Goal: Task Accomplishment & Management: Complete application form

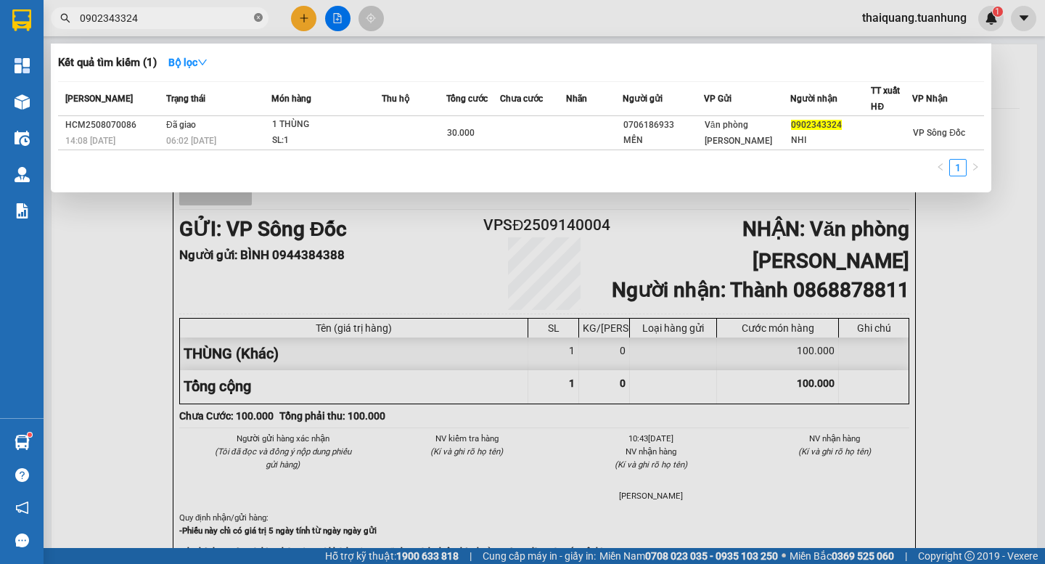
click at [255, 19] on icon "close-circle" at bounding box center [258, 17] width 9 height 9
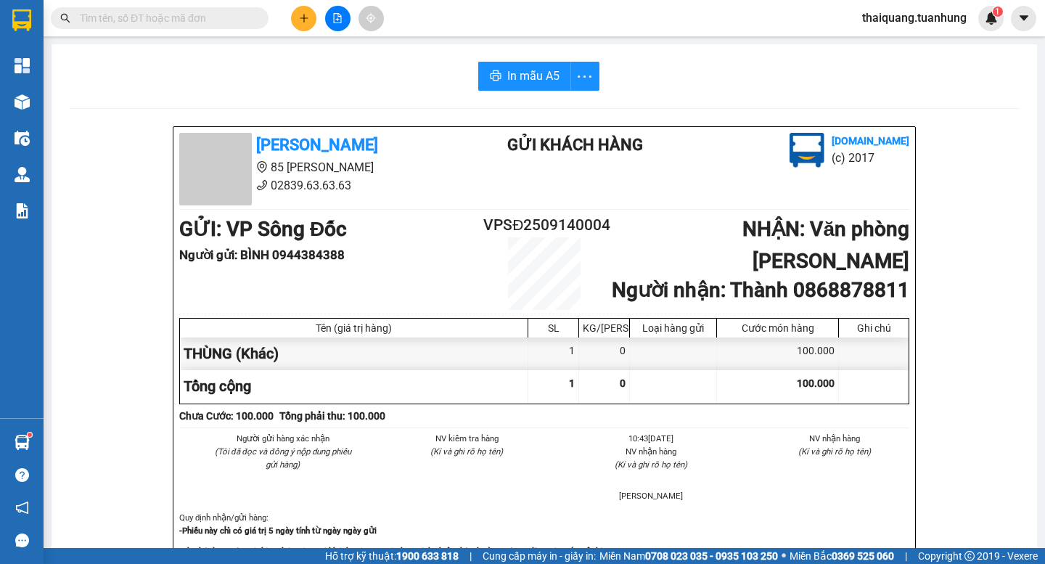
click at [237, 22] on input "text" at bounding box center [165, 18] width 171 height 16
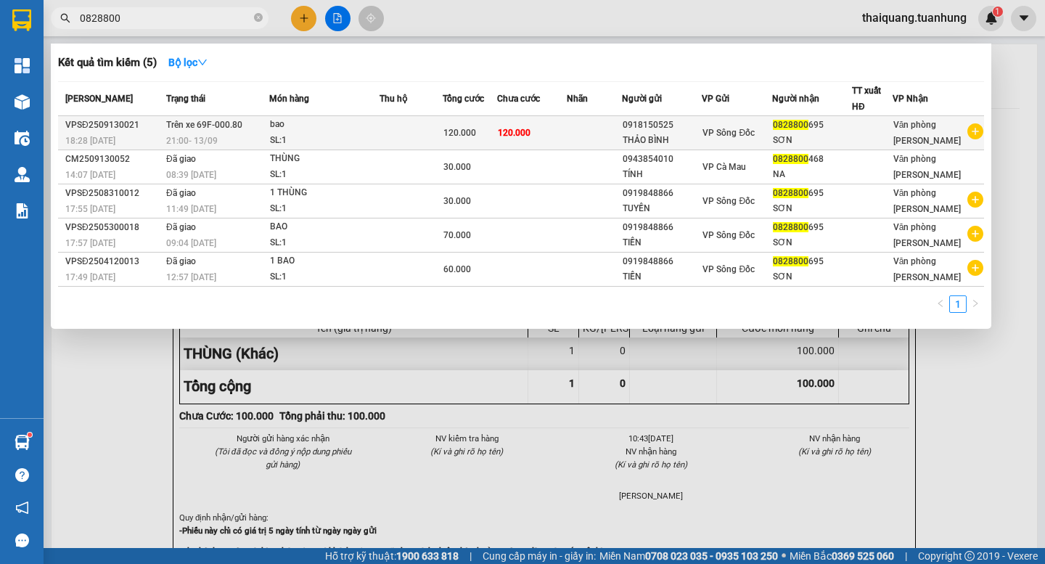
type input "0828800"
click at [889, 132] on div at bounding box center [872, 133] width 39 height 15
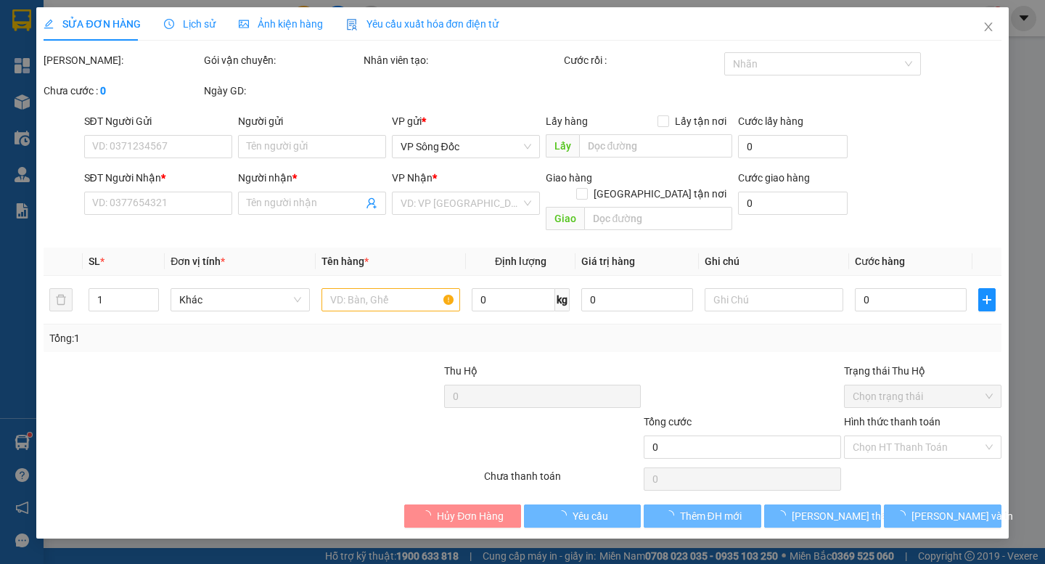
type input "0918150525"
type input "THẢO BÌNH"
type input "0828800695"
type input "SƠN"
type input "120.000"
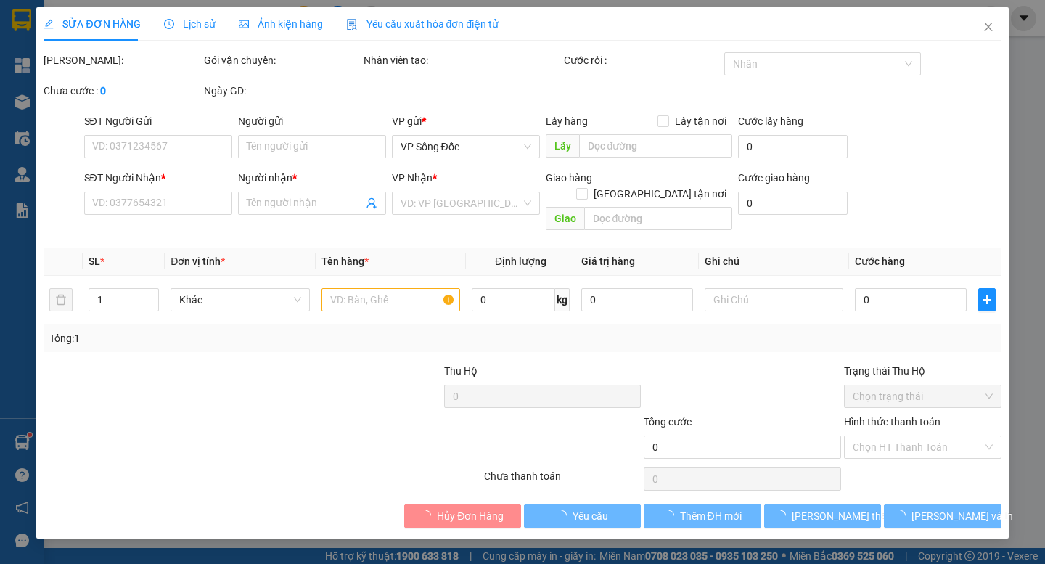
type input "120.000"
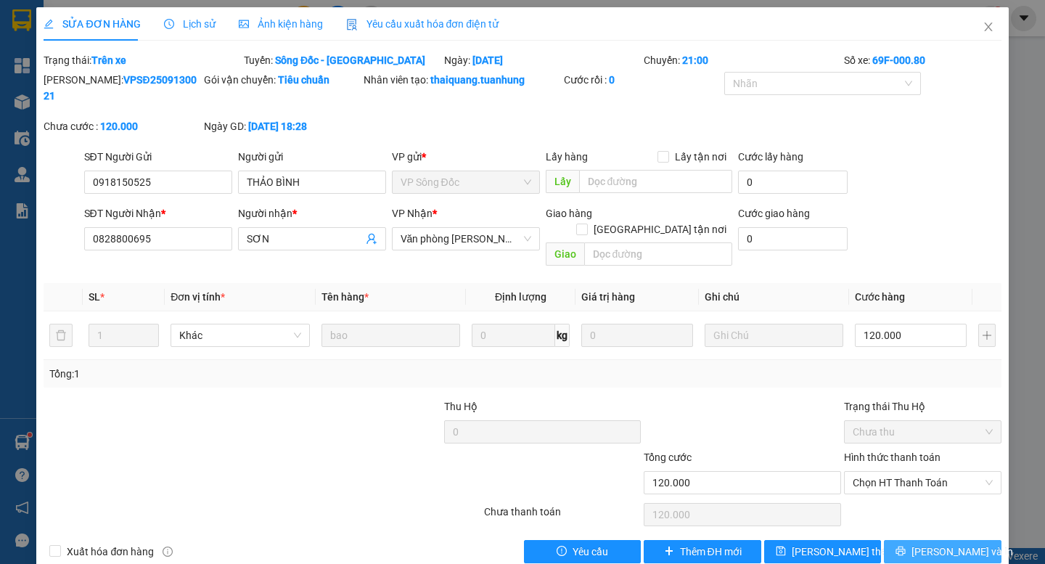
click at [939, 544] on span "[PERSON_NAME] và In" at bounding box center [963, 552] width 102 height 16
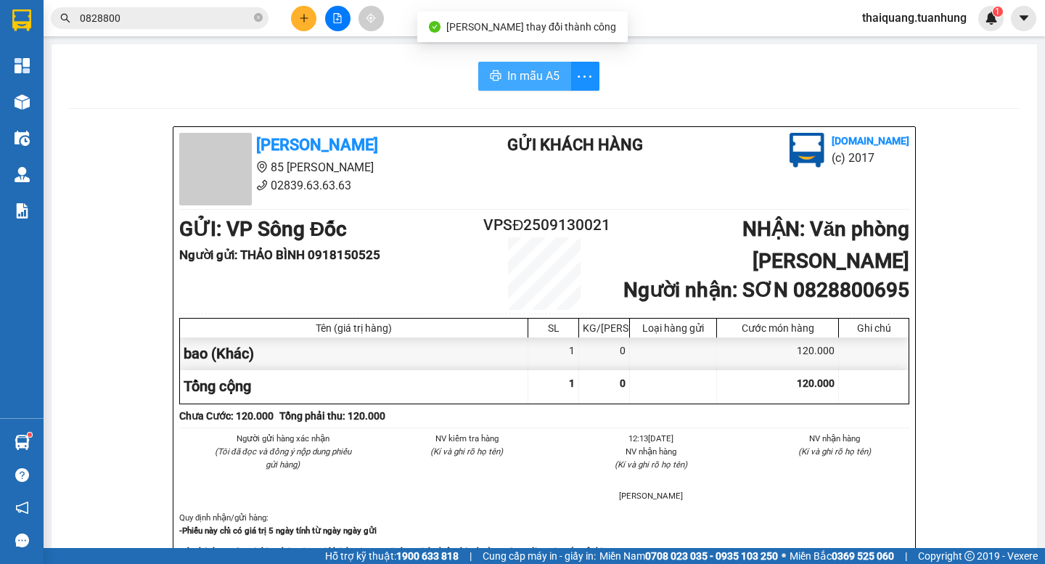
click at [517, 72] on span "In mẫu A5" at bounding box center [533, 76] width 52 height 18
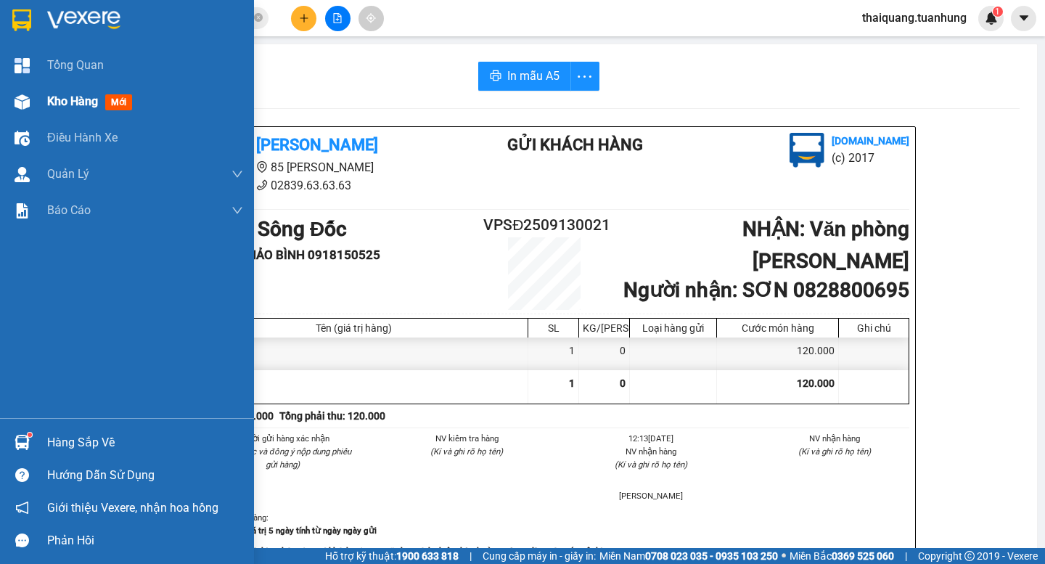
click at [70, 109] on div "Kho hàng mới" at bounding box center [92, 101] width 91 height 18
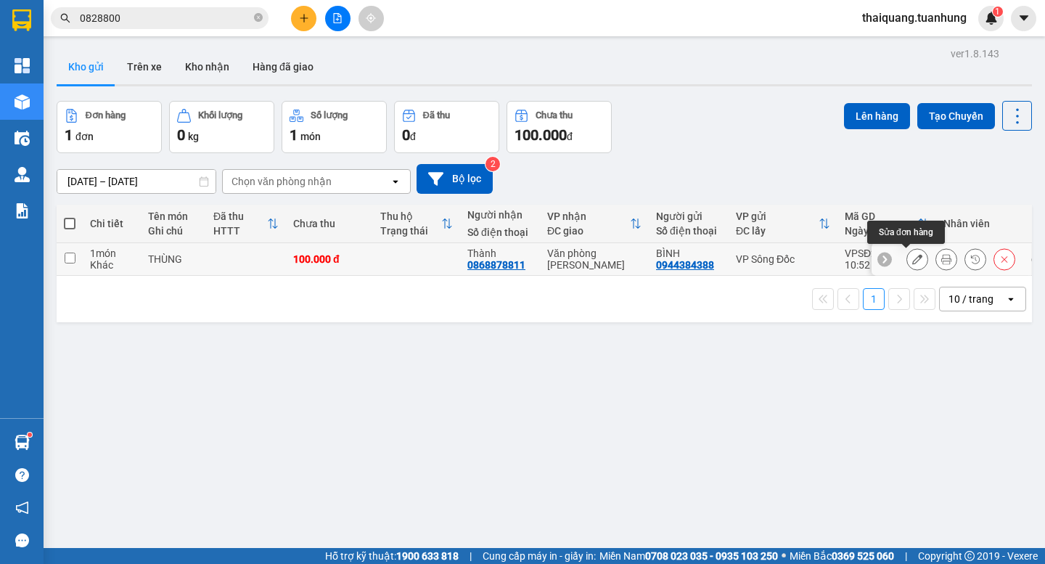
click at [912, 259] on button at bounding box center [917, 259] width 20 height 25
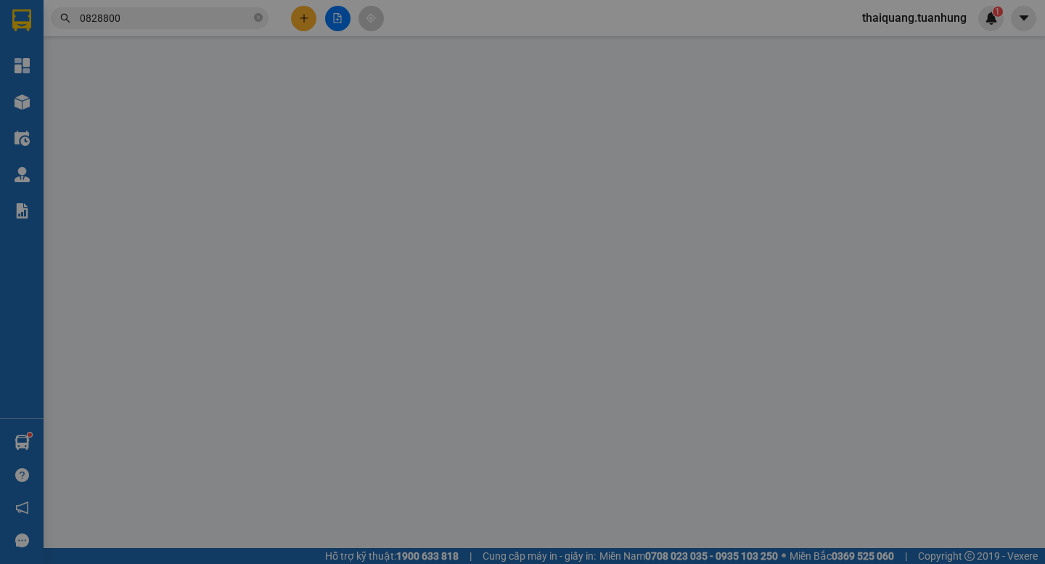
type input "0944384388"
type input "BÌNH"
type input "0868878811"
type input "Thành"
type input "100.000"
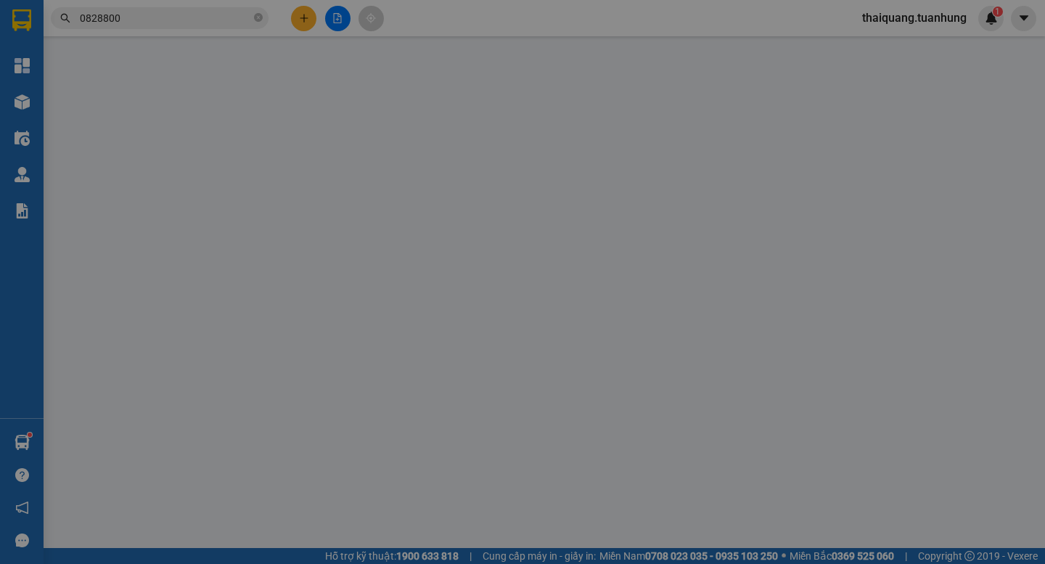
type input "100.000"
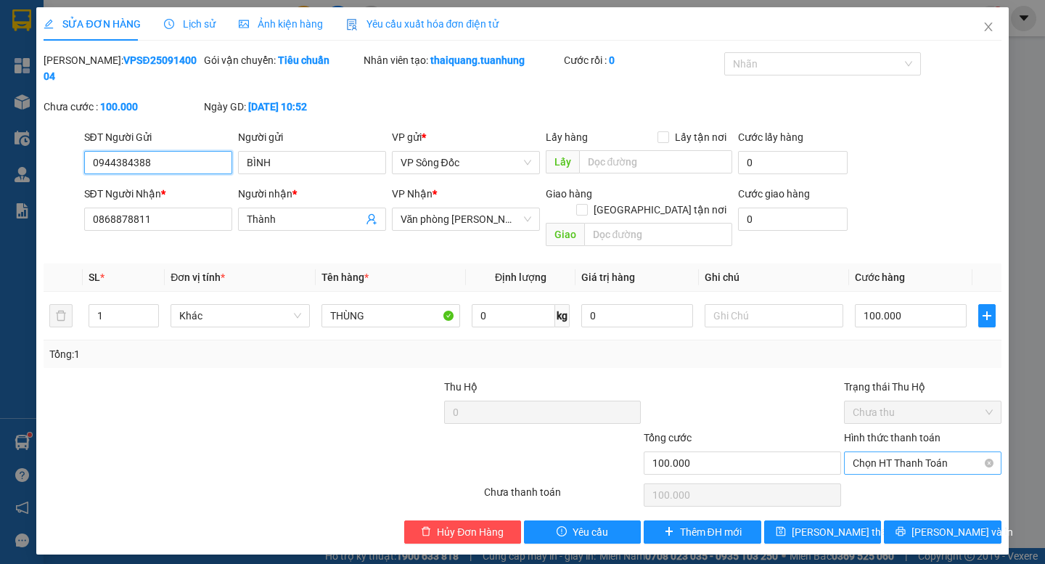
click at [914, 452] on span "Chọn HT Thanh Toán" at bounding box center [923, 463] width 140 height 22
click at [282, 430] on div at bounding box center [182, 455] width 280 height 51
click at [986, 28] on icon "close" at bounding box center [989, 27] width 12 height 12
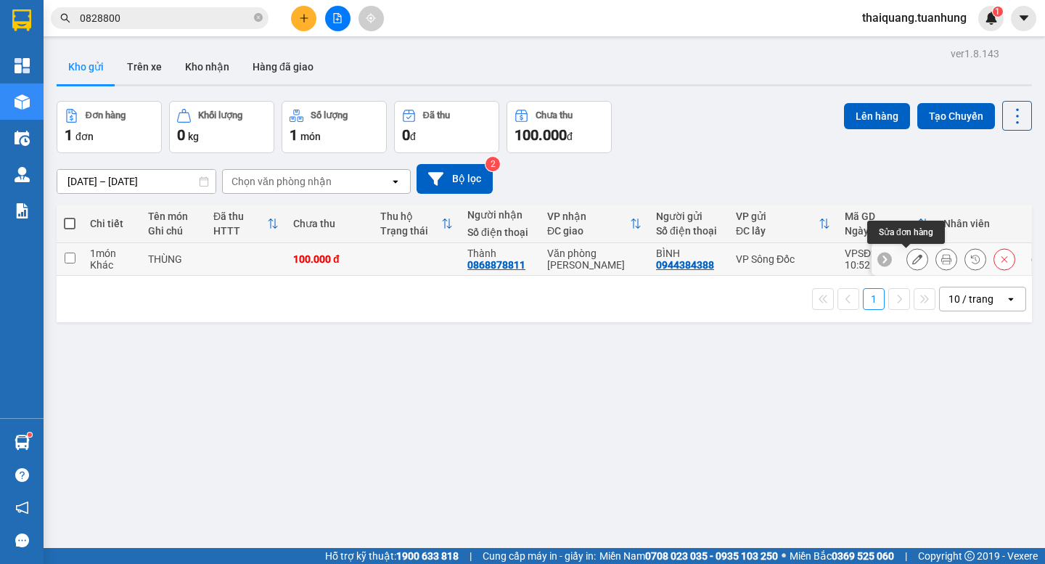
click at [914, 263] on button at bounding box center [917, 259] width 20 height 25
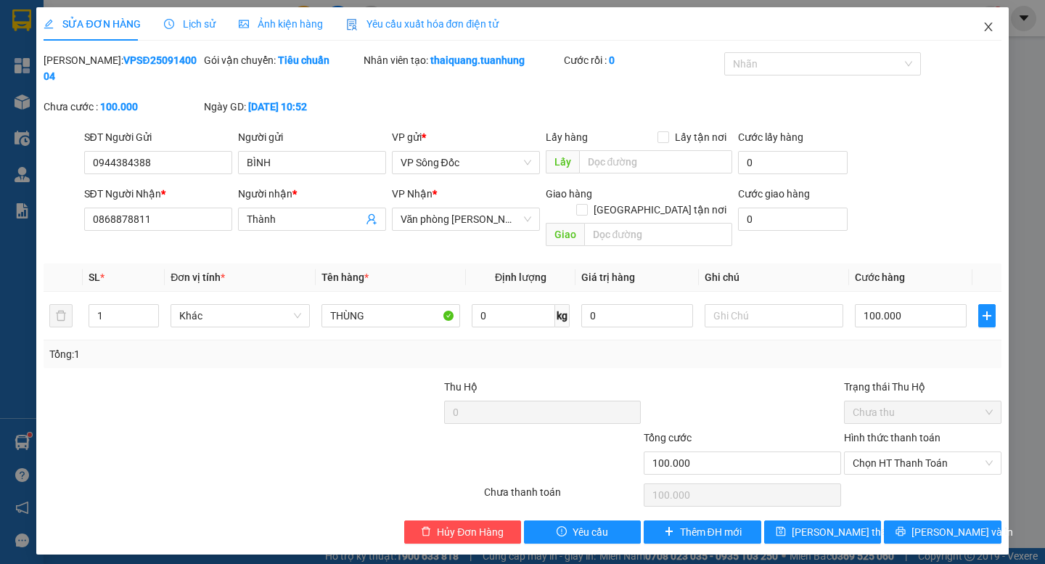
click at [989, 27] on icon "close" at bounding box center [988, 27] width 8 height 9
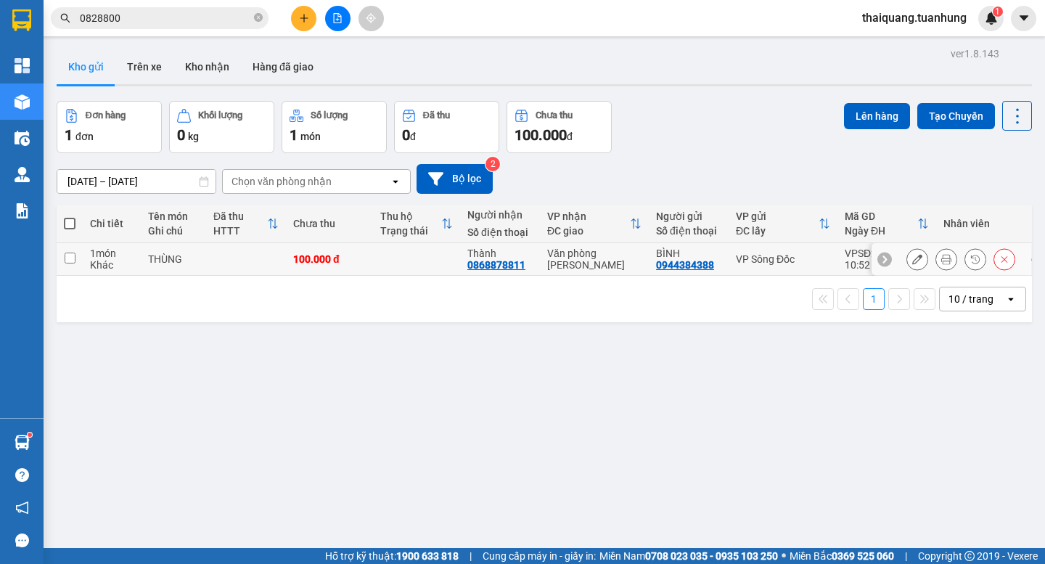
click at [68, 256] on input "checkbox" at bounding box center [70, 258] width 11 height 11
checkbox input "true"
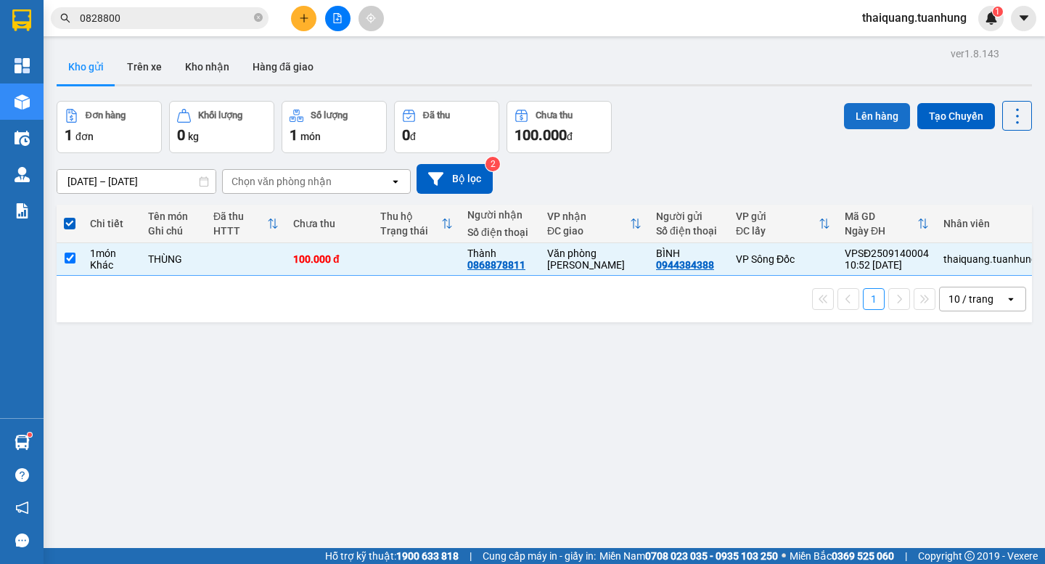
click at [879, 118] on button "Lên hàng" at bounding box center [877, 116] width 66 height 26
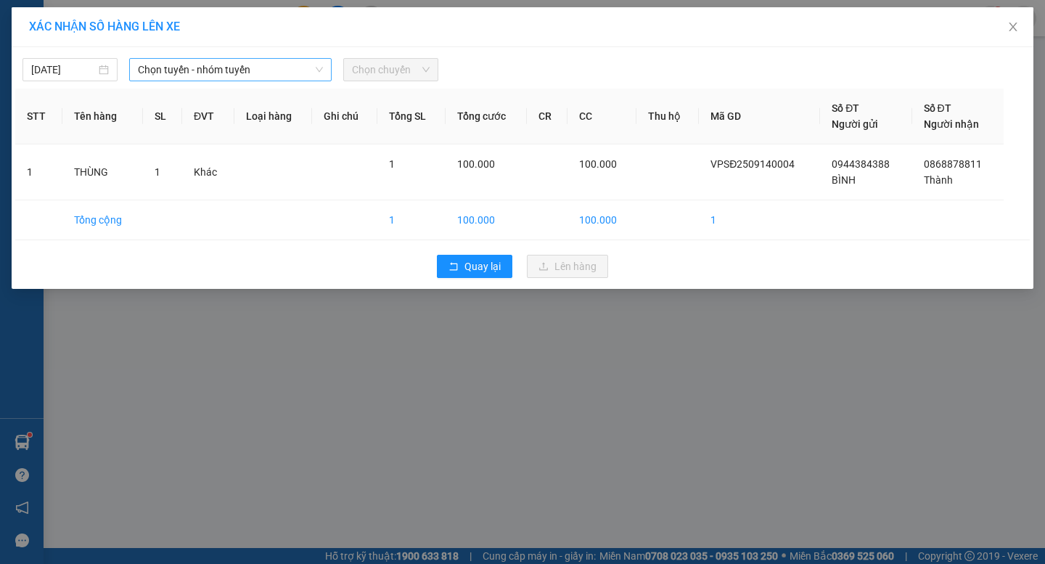
click at [257, 70] on span "Chọn tuyến - nhóm tuyến" at bounding box center [230, 70] width 185 height 22
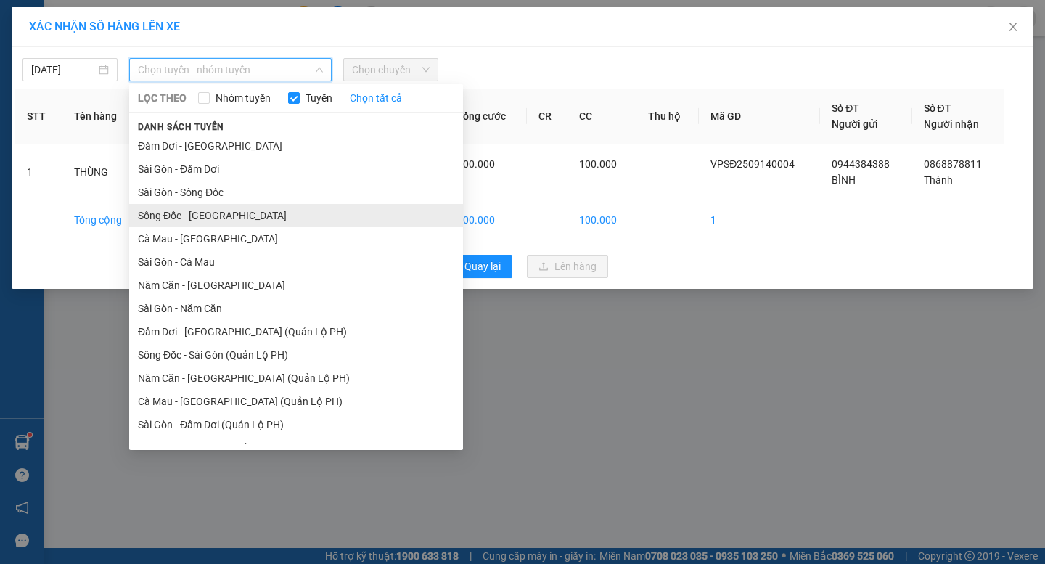
drag, startPoint x: 179, startPoint y: 211, endPoint x: 208, endPoint y: 174, distance: 47.0
click at [178, 212] on li "Sông Đốc - [GEOGRAPHIC_DATA]" at bounding box center [296, 215] width 334 height 23
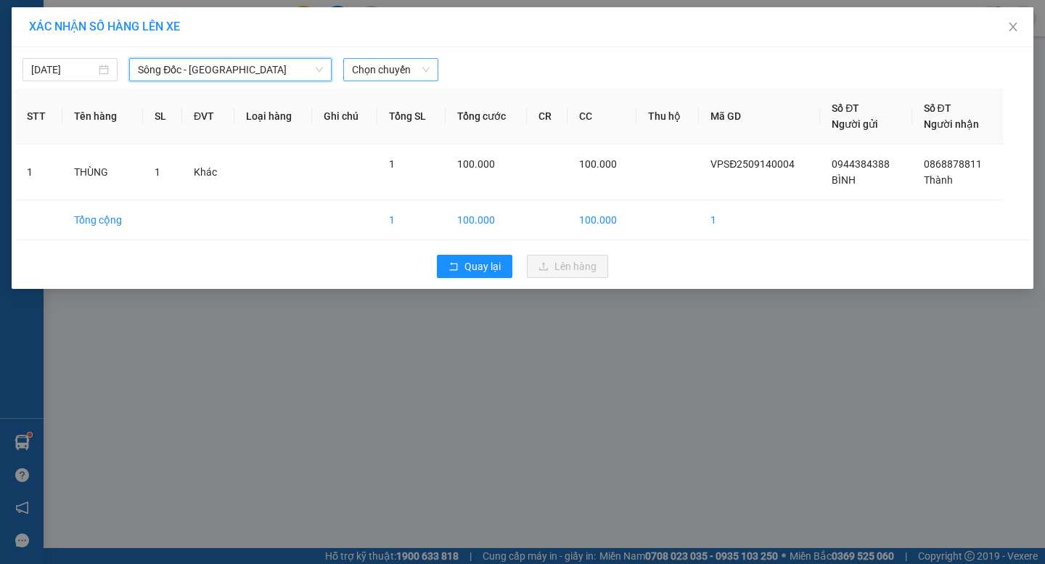
click at [398, 71] on span "Chọn chuyến" at bounding box center [391, 70] width 78 height 22
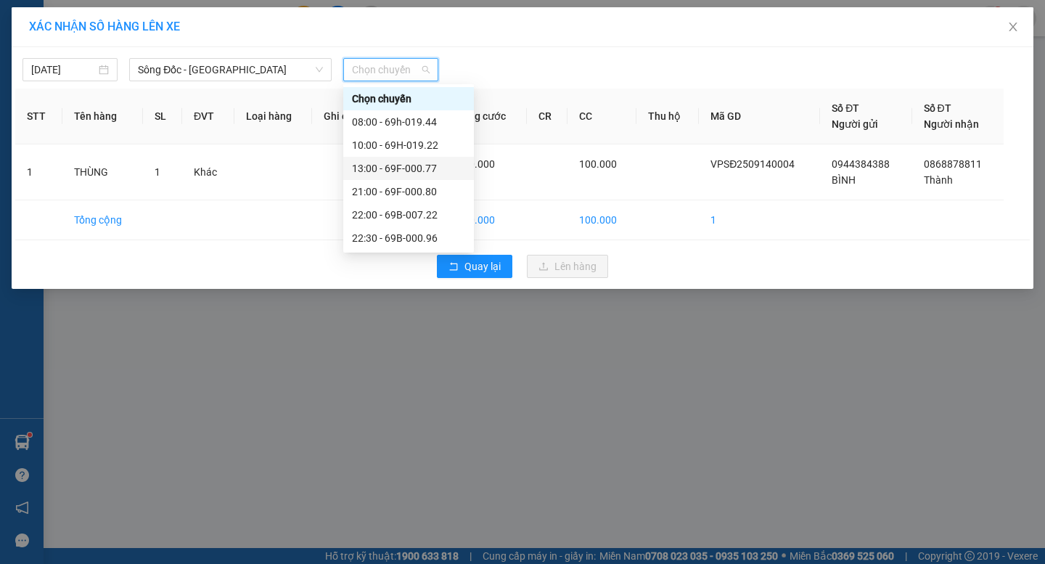
click at [374, 171] on div "13:00 - 69F-000.77" at bounding box center [408, 168] width 113 height 16
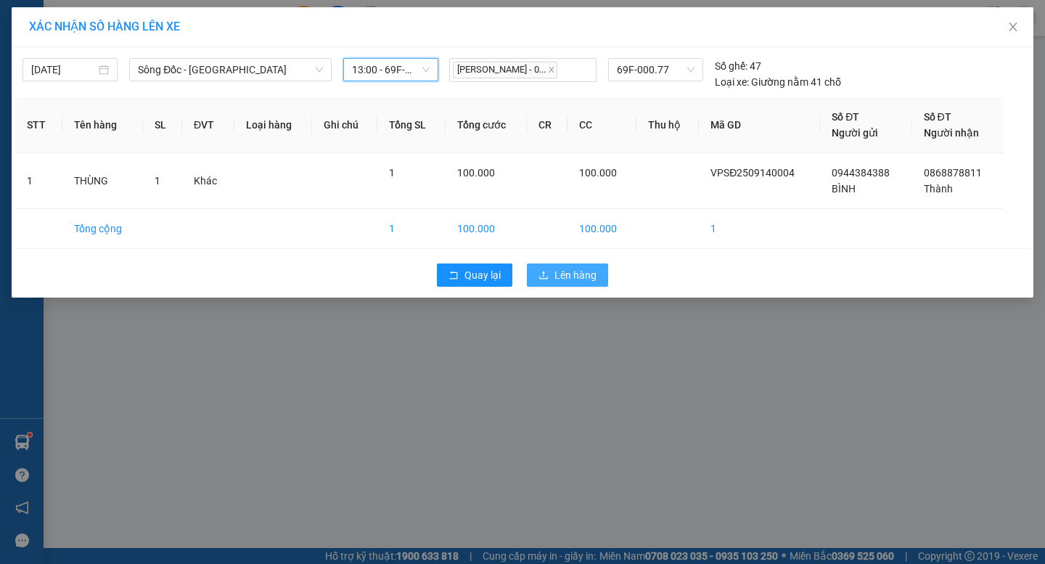
click at [576, 274] on span "Lên hàng" at bounding box center [576, 275] width 42 height 16
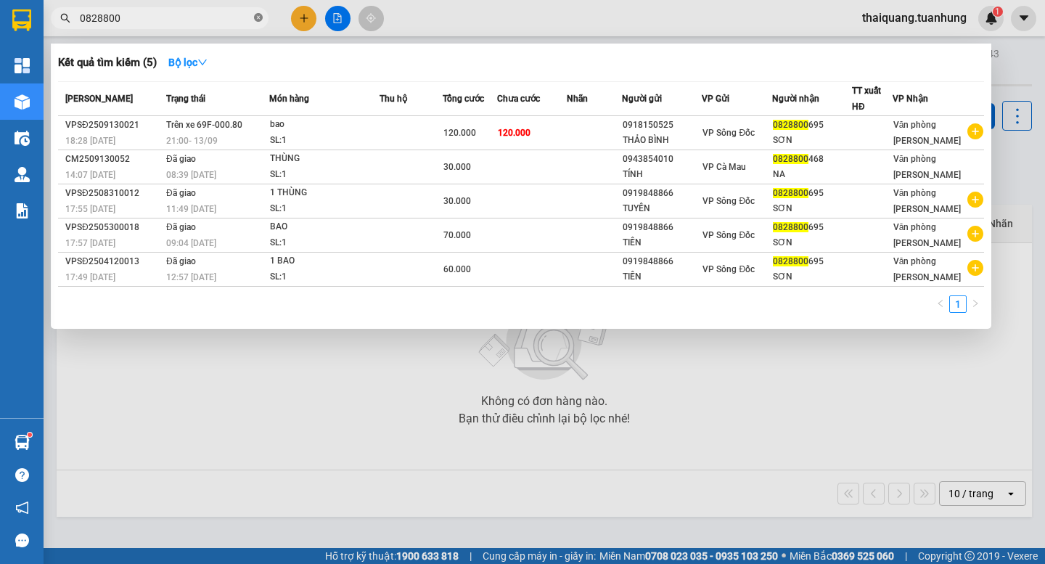
click at [257, 20] on icon "close-circle" at bounding box center [258, 17] width 9 height 9
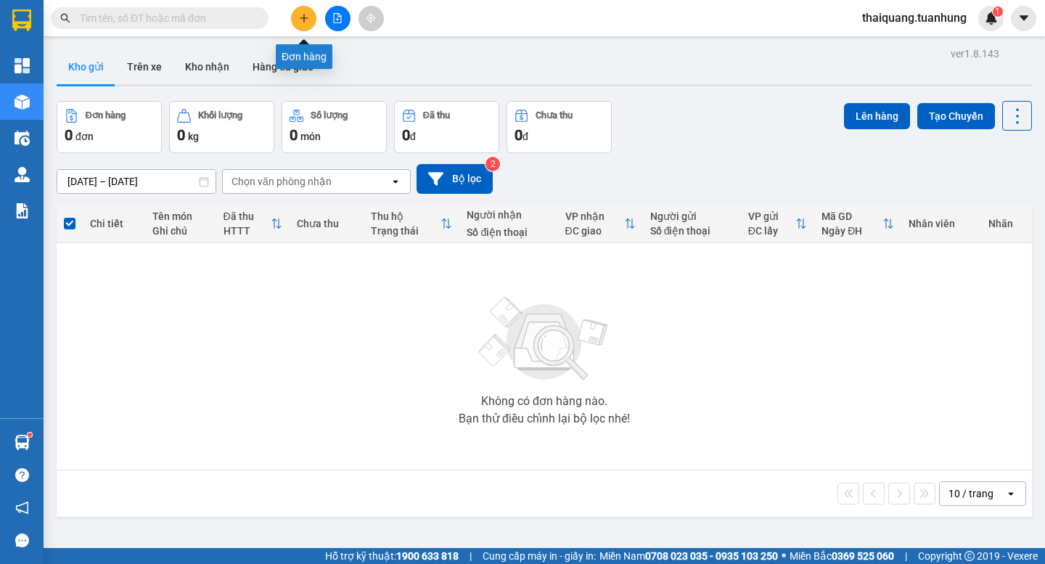
click at [302, 22] on icon "plus" at bounding box center [304, 18] width 10 height 10
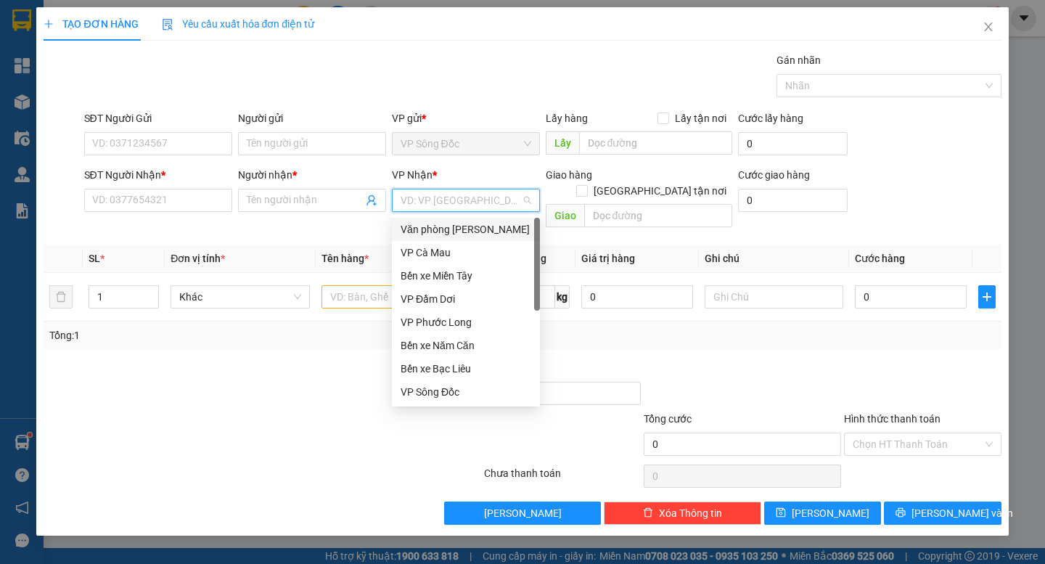
click at [475, 208] on input "search" at bounding box center [461, 200] width 120 height 22
click at [472, 229] on div "Văn phòng [PERSON_NAME]" at bounding box center [466, 229] width 131 height 16
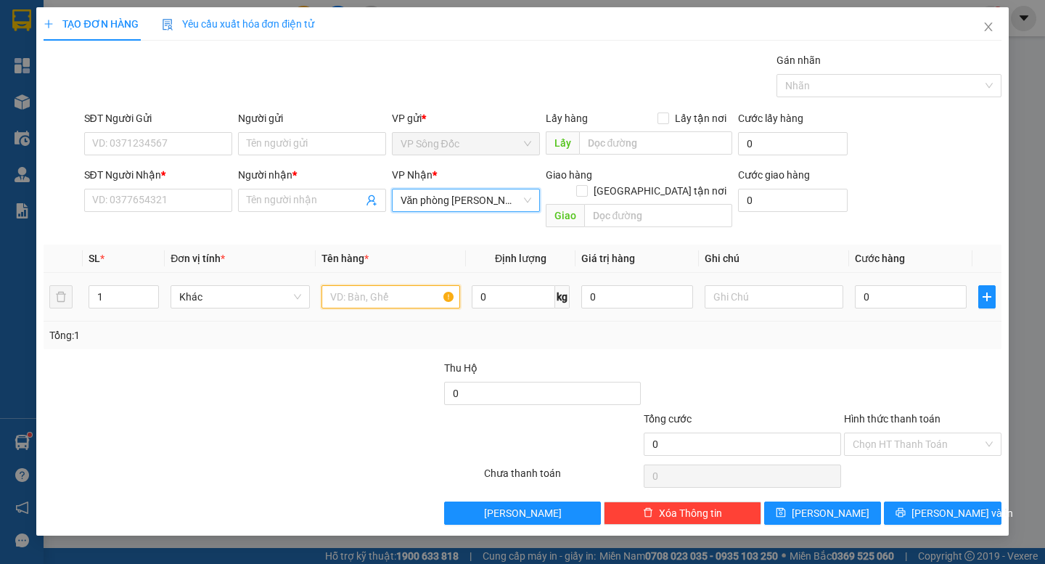
click at [349, 285] on input "text" at bounding box center [391, 296] width 139 height 23
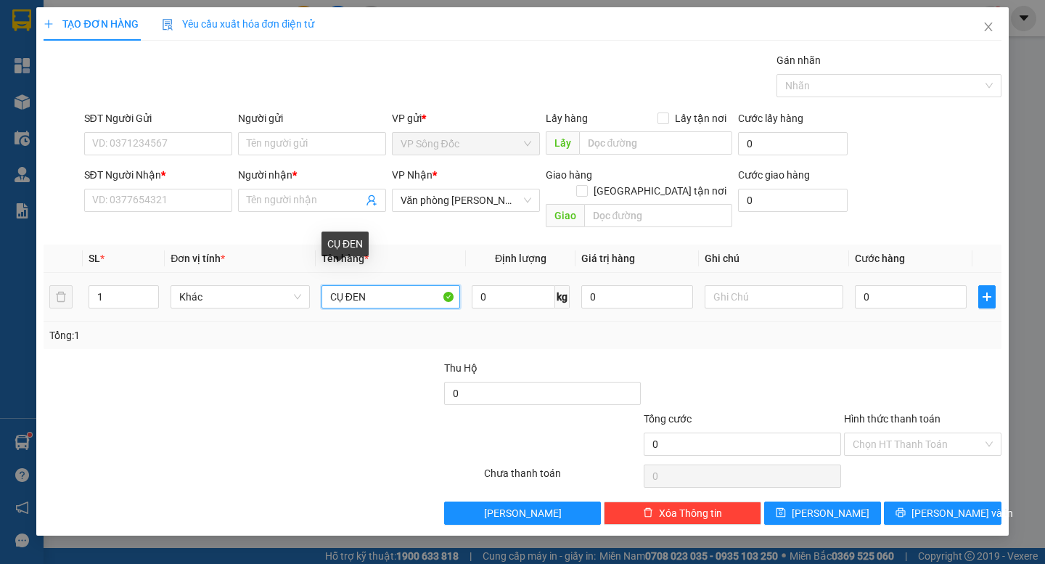
click at [343, 287] on input "CỤ ĐEN" at bounding box center [391, 296] width 139 height 23
type input "CỤC ĐEN"
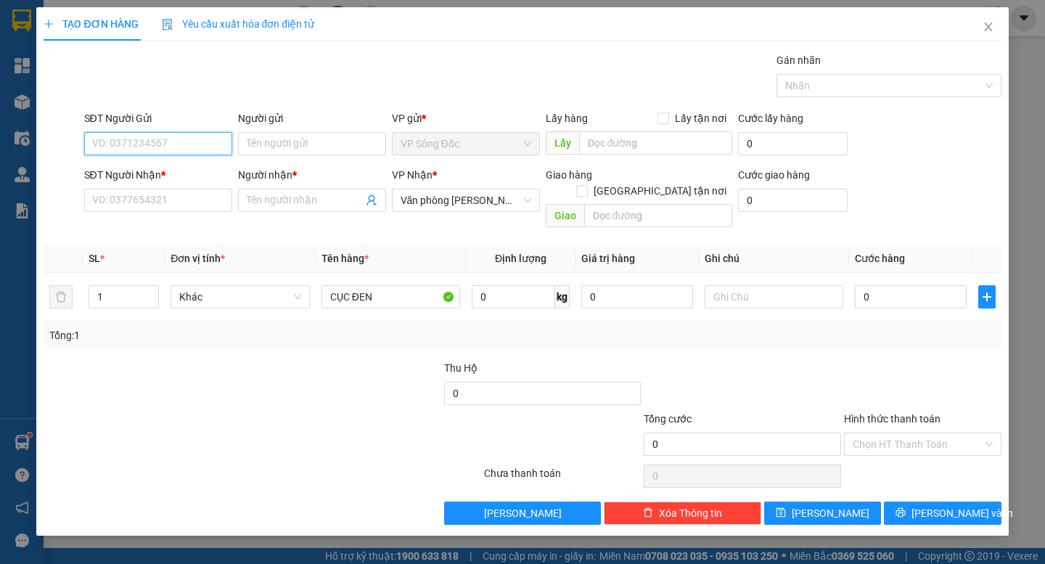
click at [149, 147] on input "SĐT Người Gửi" at bounding box center [158, 143] width 148 height 23
type input "0947383540"
click at [158, 172] on div "0947383540 - NHIỀU" at bounding box center [158, 173] width 131 height 16
type input "NHIỀU"
type input "0947383540"
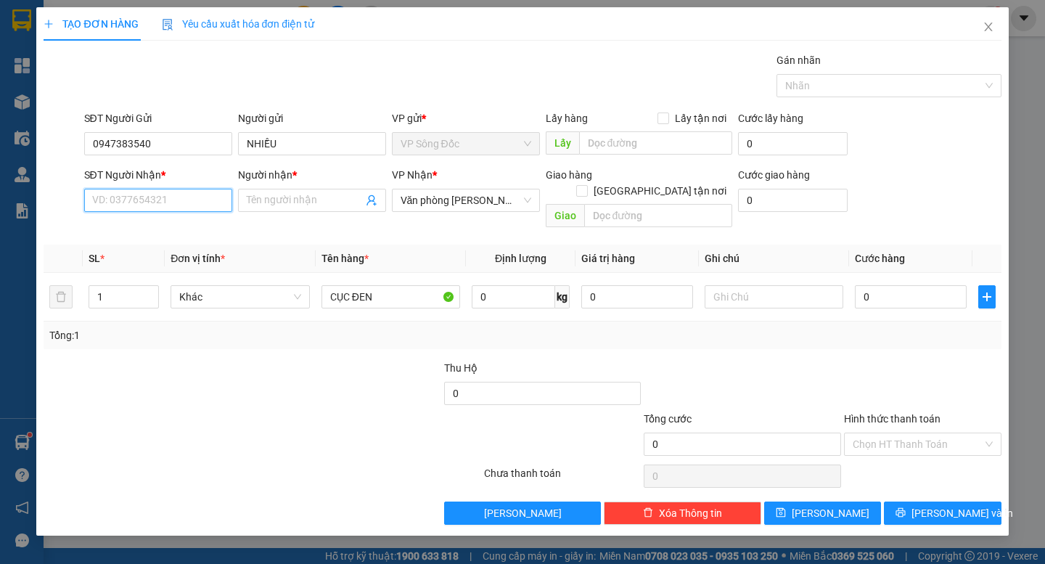
click at [173, 200] on input "SĐT Người Nhận *" at bounding box center [158, 200] width 148 height 23
drag, startPoint x: 159, startPoint y: 224, endPoint x: 189, endPoint y: 216, distance: 31.5
click at [159, 224] on div "0943288833 - TÍM" at bounding box center [158, 229] width 131 height 16
type input "0943288833"
type input "TÍM"
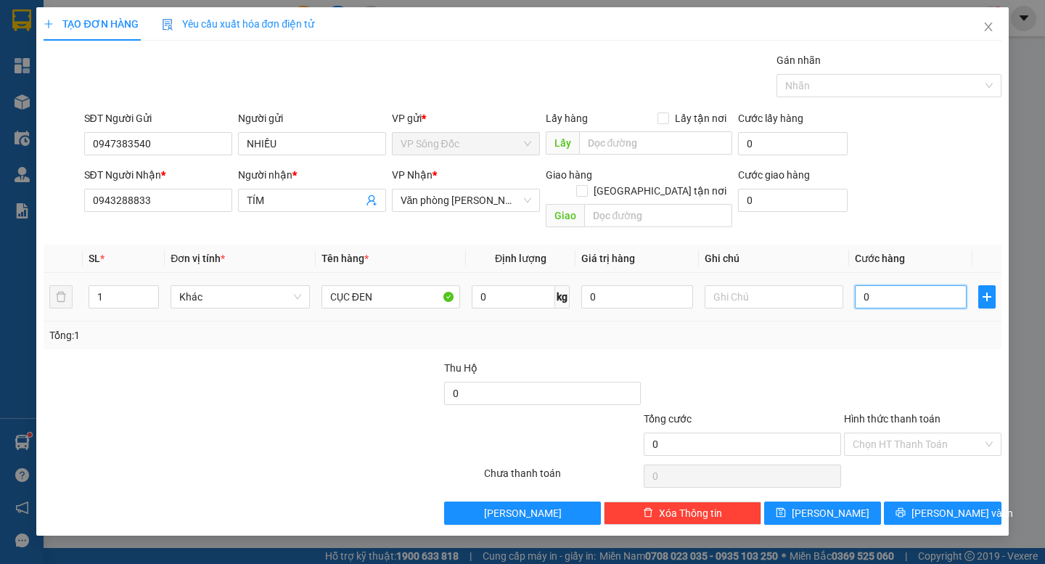
click at [877, 285] on input "0" at bounding box center [911, 296] width 112 height 23
type input "3"
type input "30"
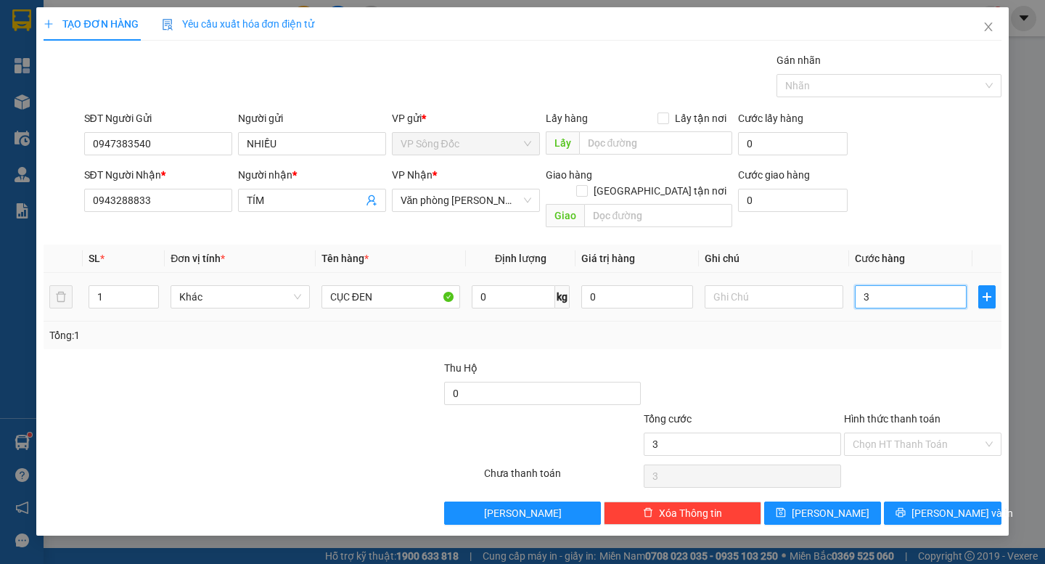
type input "30"
type input "30.000"
click at [861, 363] on div at bounding box center [923, 385] width 160 height 51
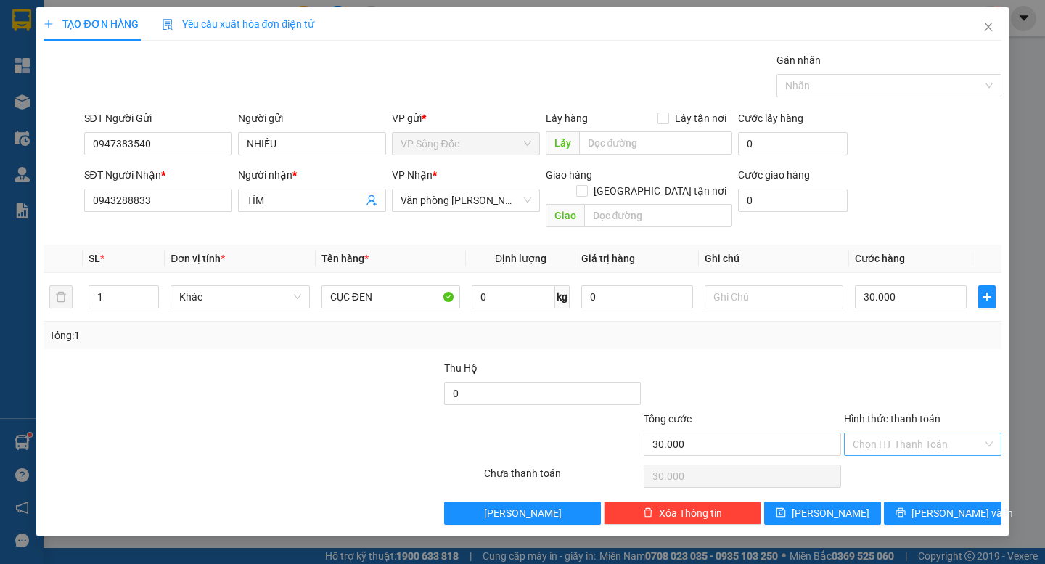
click at [912, 433] on input "Hình thức thanh toán" at bounding box center [918, 444] width 130 height 22
click at [913, 454] on div "Tại văn phòng" at bounding box center [923, 457] width 140 height 16
type input "0"
click at [936, 505] on span "[PERSON_NAME] và In" at bounding box center [963, 513] width 102 height 16
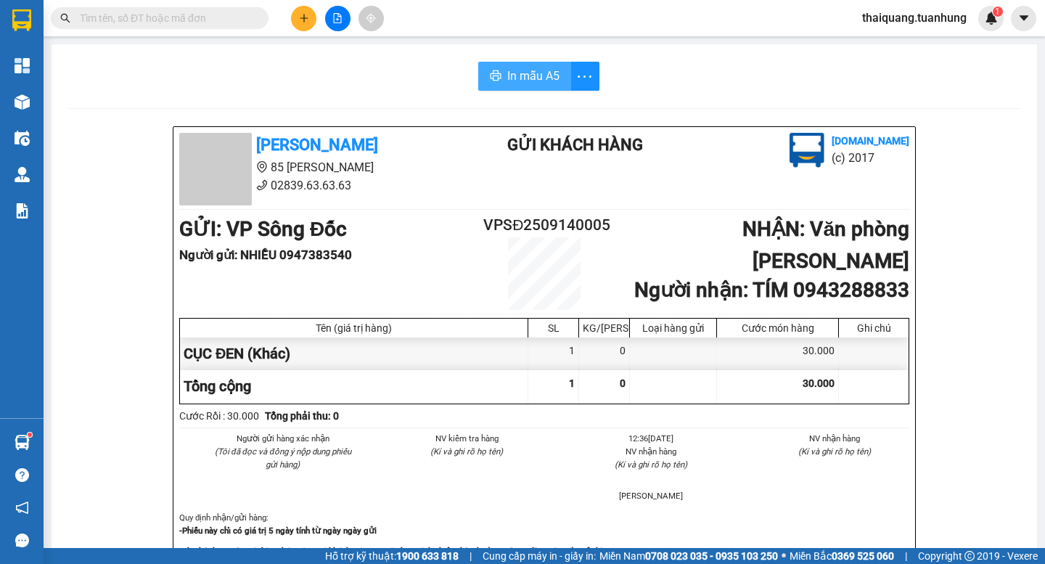
drag, startPoint x: 517, startPoint y: 104, endPoint x: 521, endPoint y: 82, distance: 22.2
click at [525, 70] on span "In mẫu A5" at bounding box center [533, 76] width 52 height 18
